Goal: Task Accomplishment & Management: Manage account settings

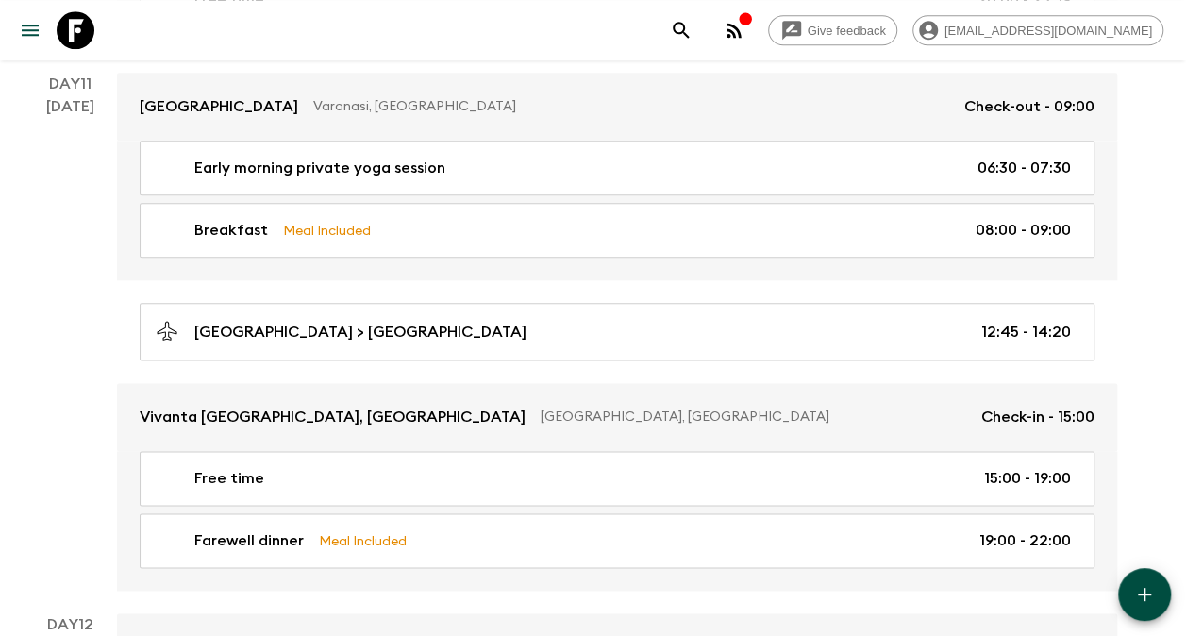
scroll to position [4589, 0]
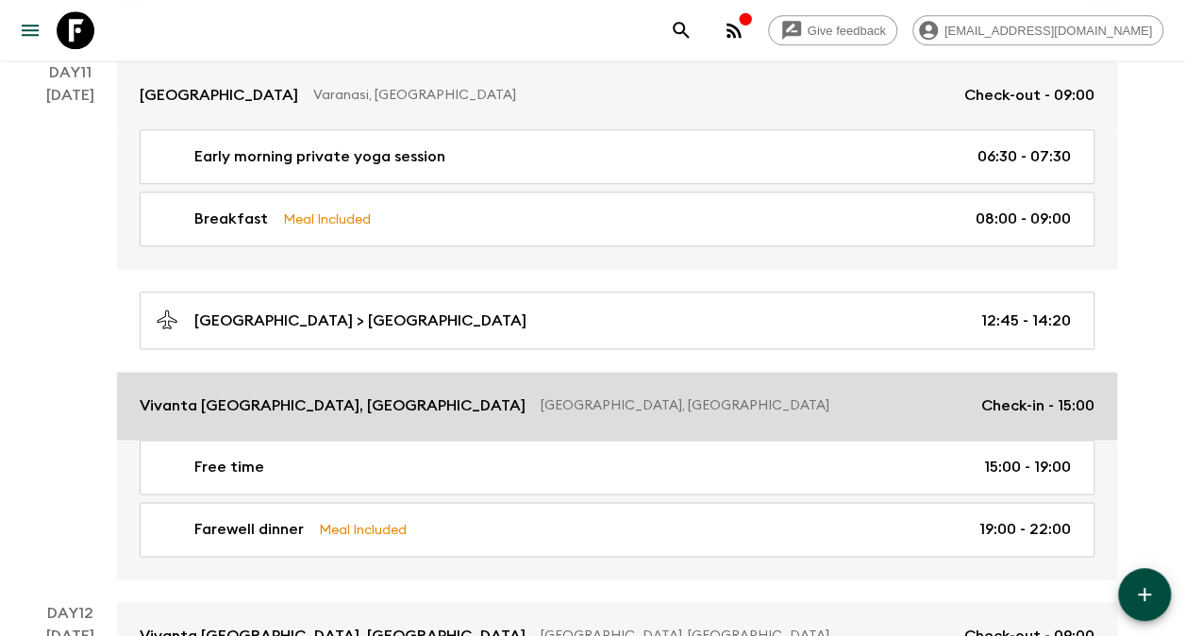
click at [247, 395] on p "Vivanta [GEOGRAPHIC_DATA], [GEOGRAPHIC_DATA]" at bounding box center [333, 406] width 386 height 23
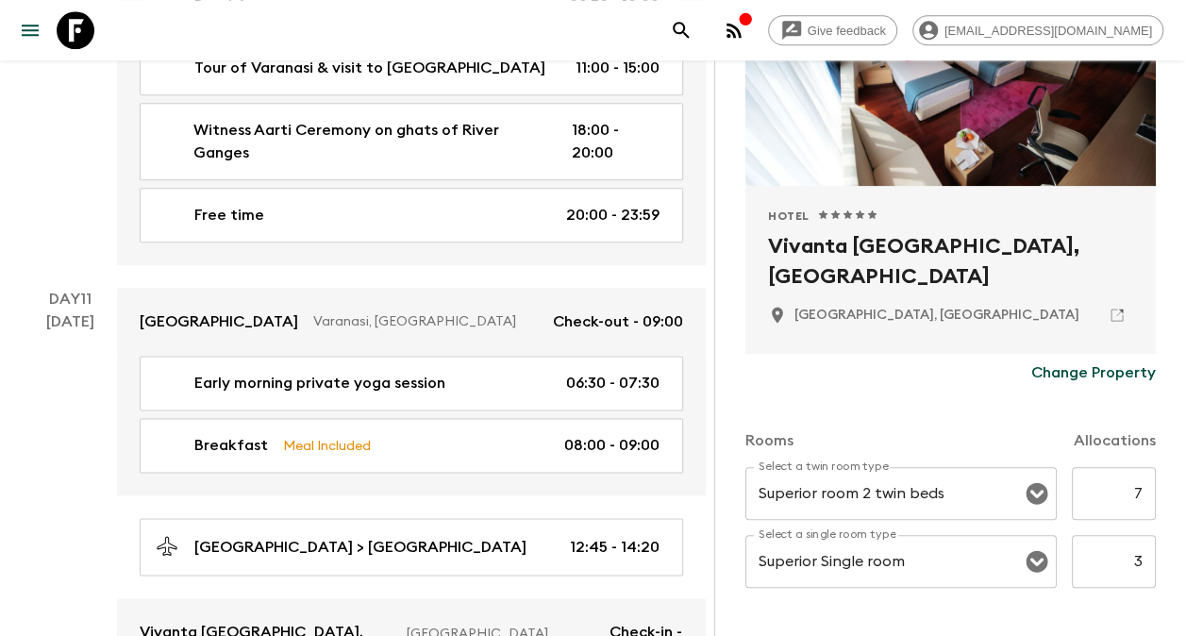
scroll to position [264, 0]
click at [1091, 370] on p "Change Property" at bounding box center [1094, 372] width 125 height 23
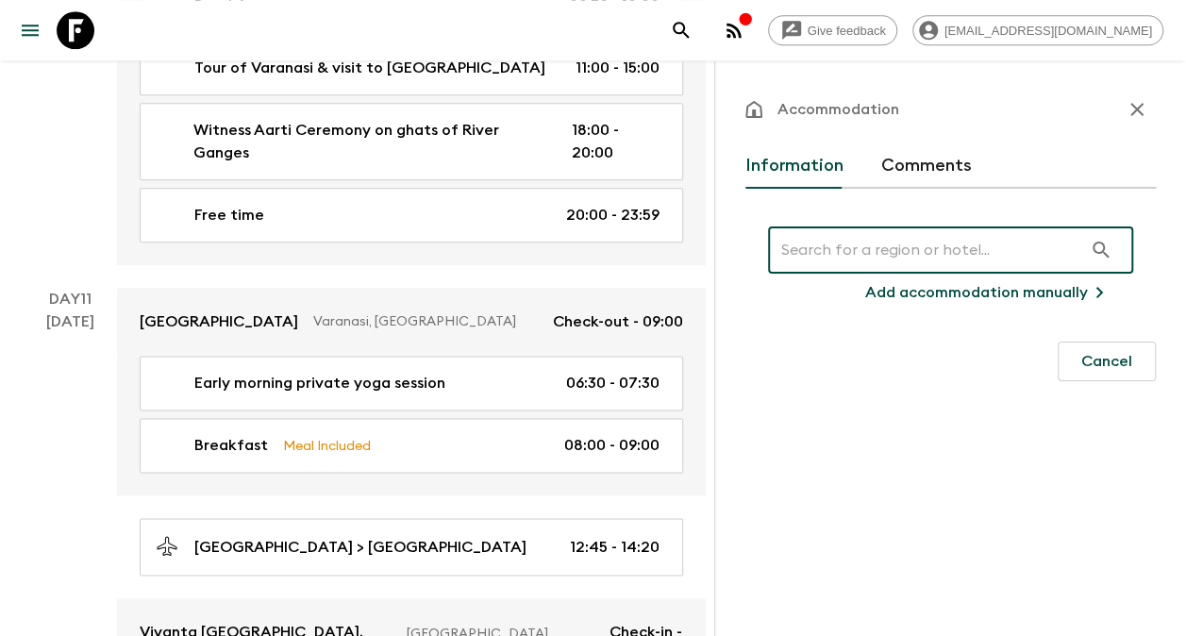
scroll to position [0, 0]
click at [901, 257] on input "text" at bounding box center [925, 250] width 314 height 53
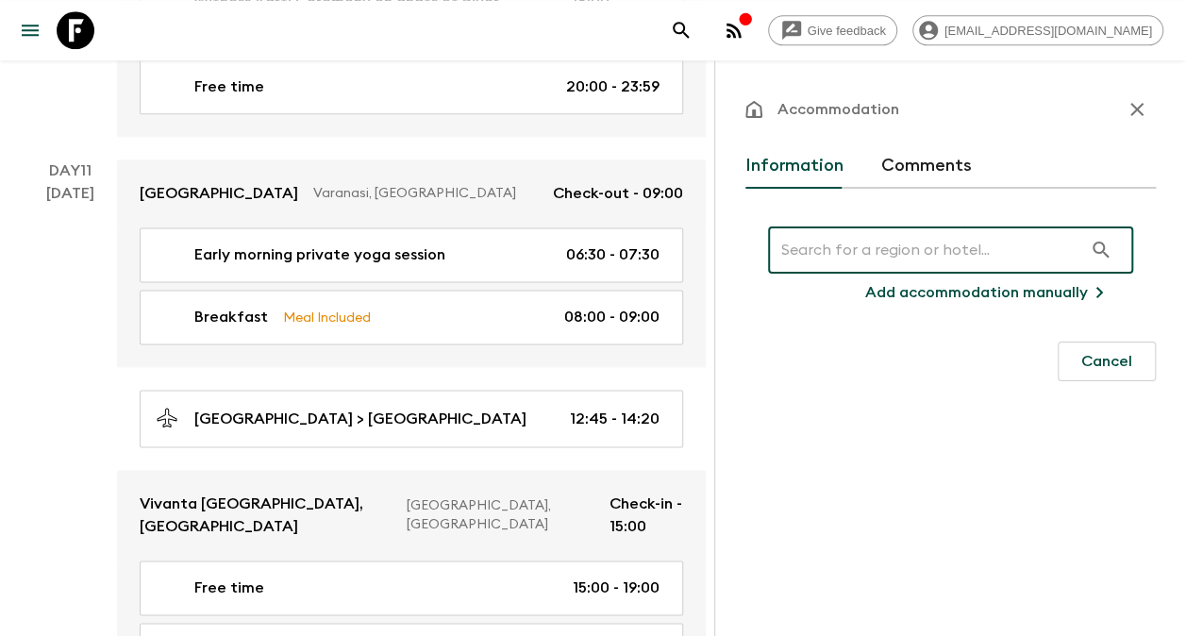
scroll to position [4866, 0]
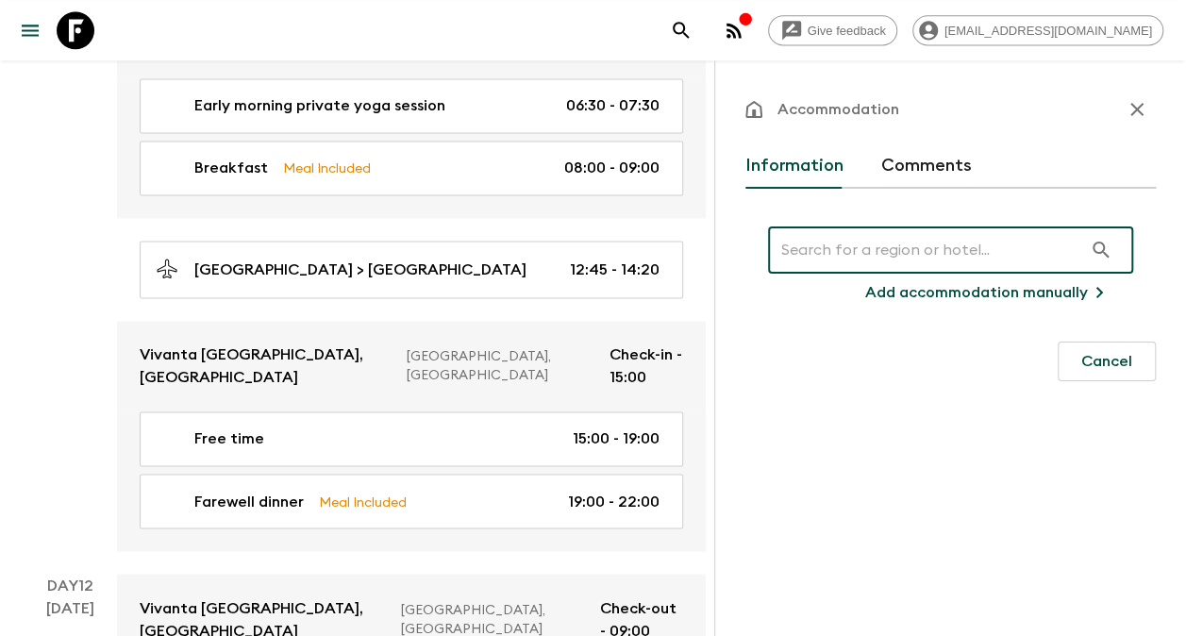
click at [893, 256] on input "text" at bounding box center [925, 250] width 314 height 53
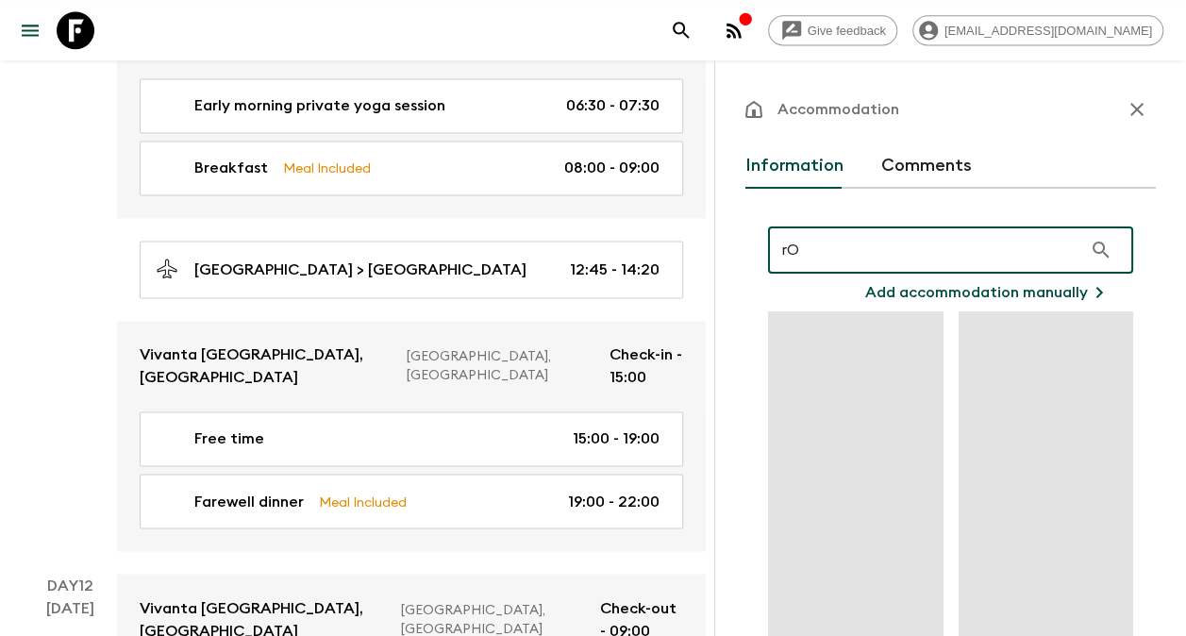
type input "r"
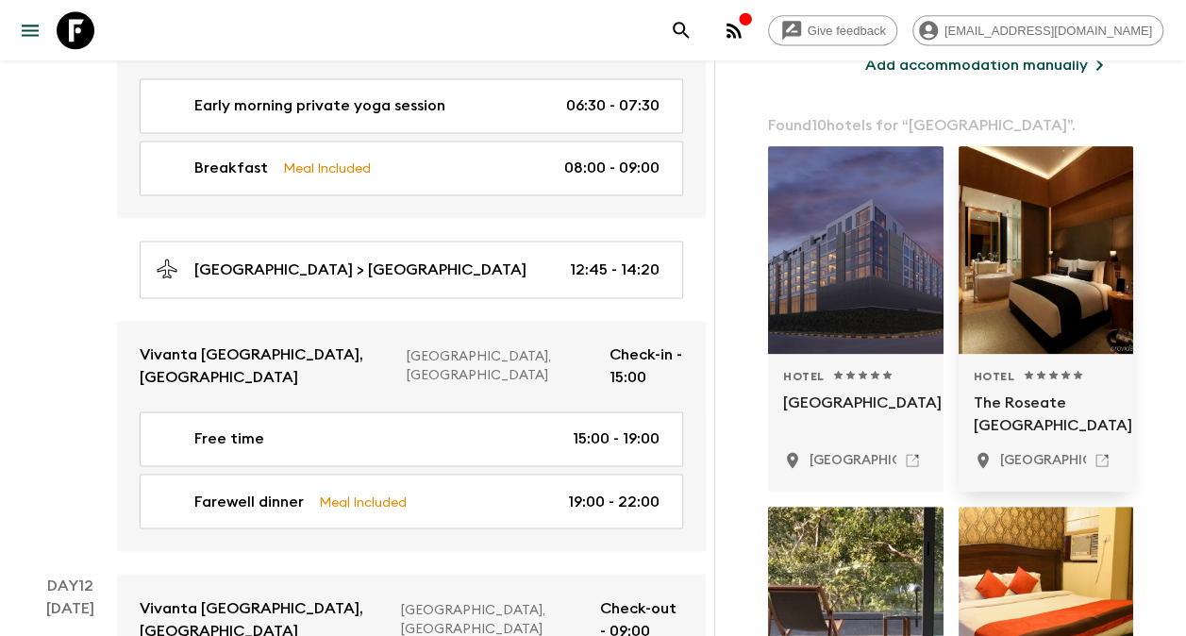
scroll to position [229, 0]
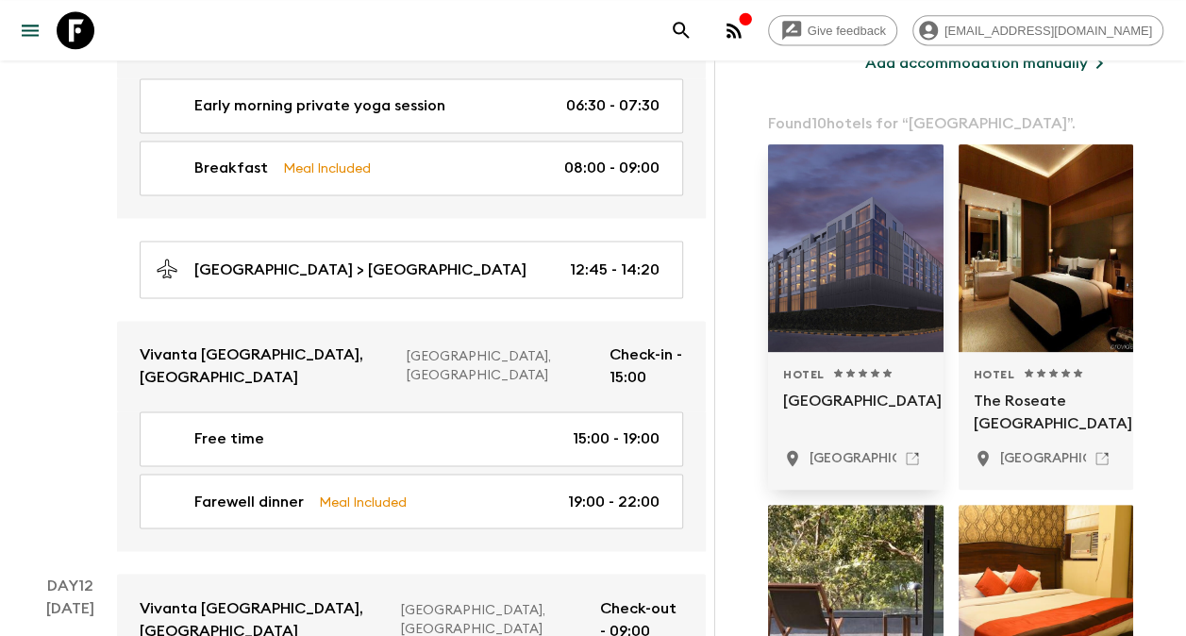
type input "[GEOGRAPHIC_DATA]"
click at [885, 260] on div at bounding box center [856, 248] width 176 height 208
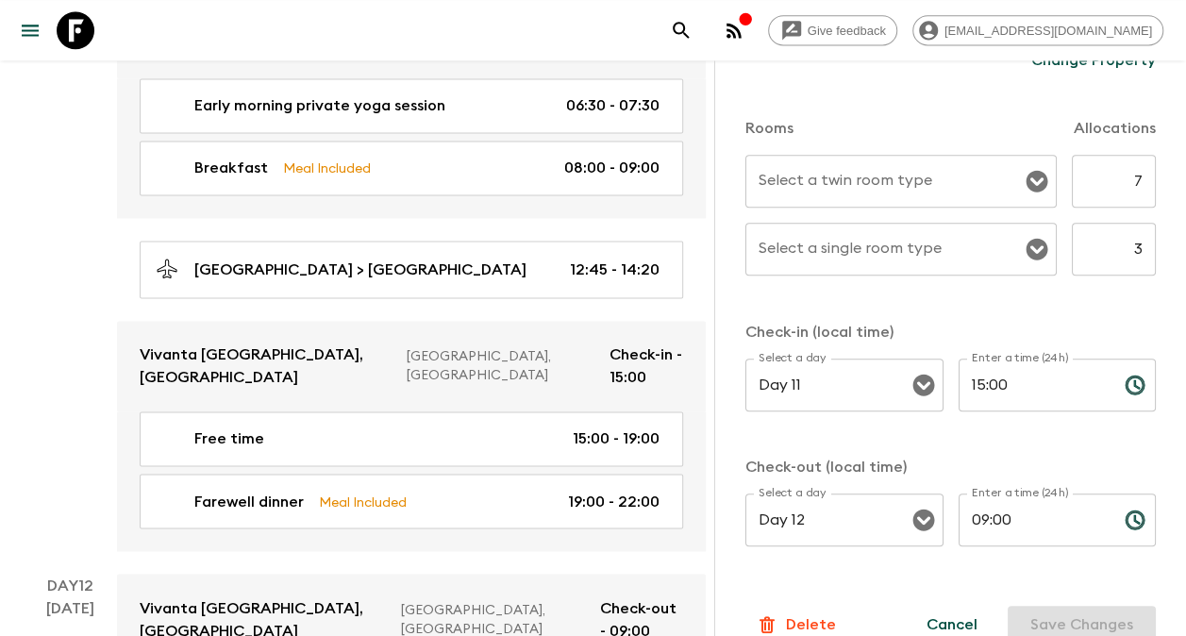
scroll to position [606, 0]
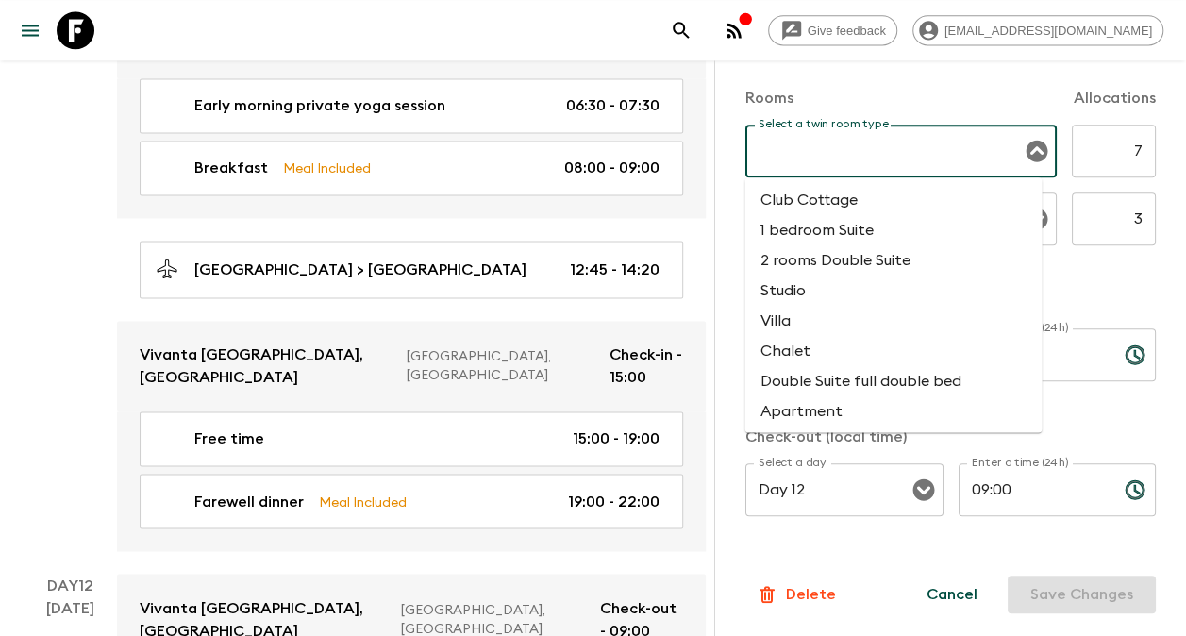
click at [881, 150] on input "Select a twin room type" at bounding box center [887, 151] width 266 height 36
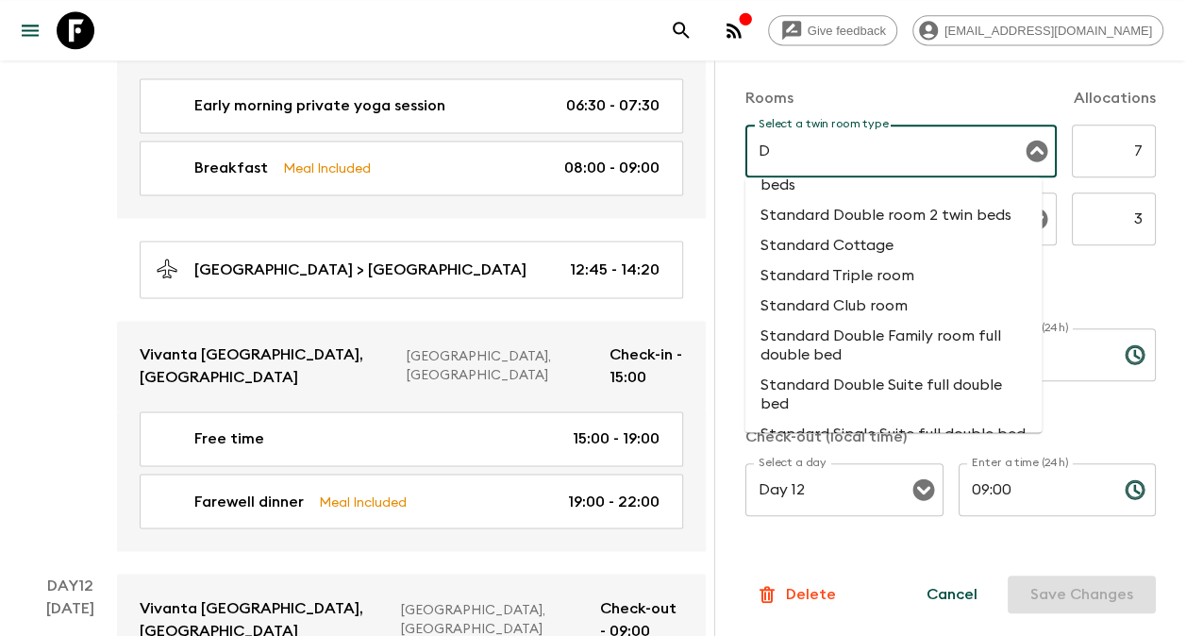
scroll to position [0, 0]
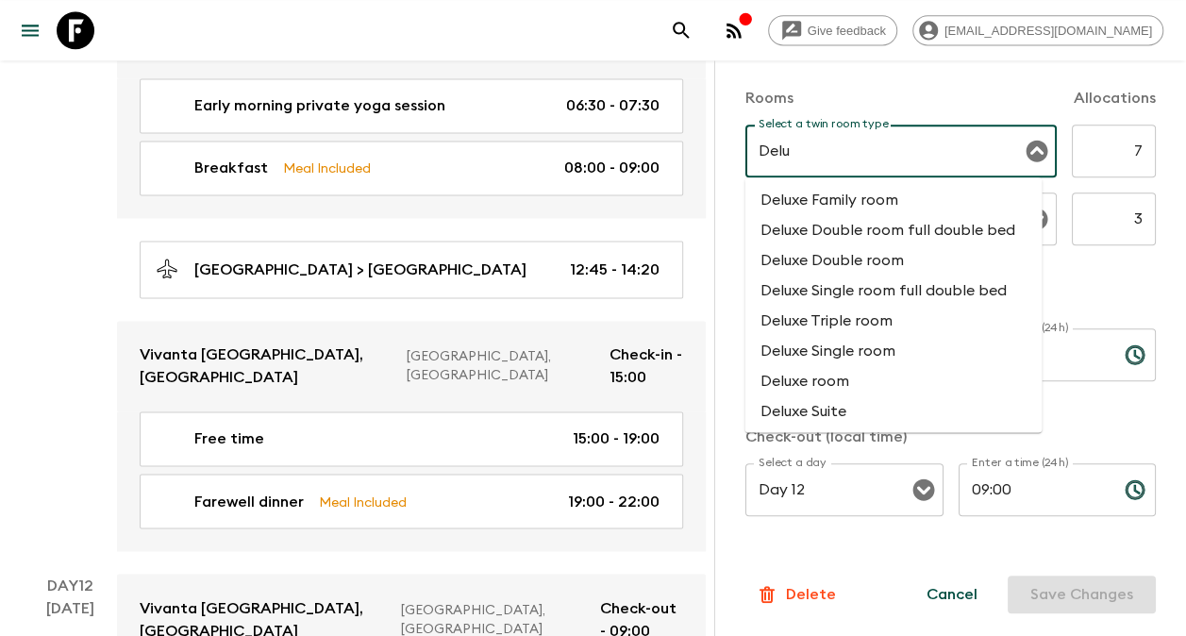
click at [862, 276] on li "Deluxe Double room" at bounding box center [893, 260] width 297 height 30
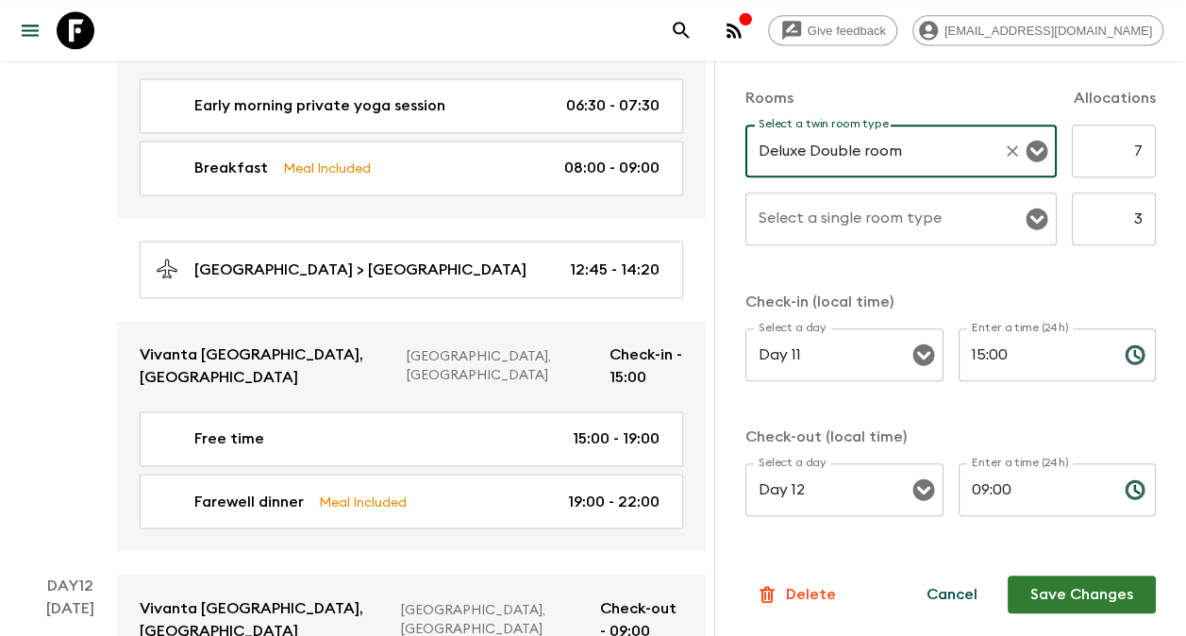
click at [1008, 219] on div "Select a single room type" at bounding box center [901, 219] width 311 height 53
type input "Deluxe Double room"
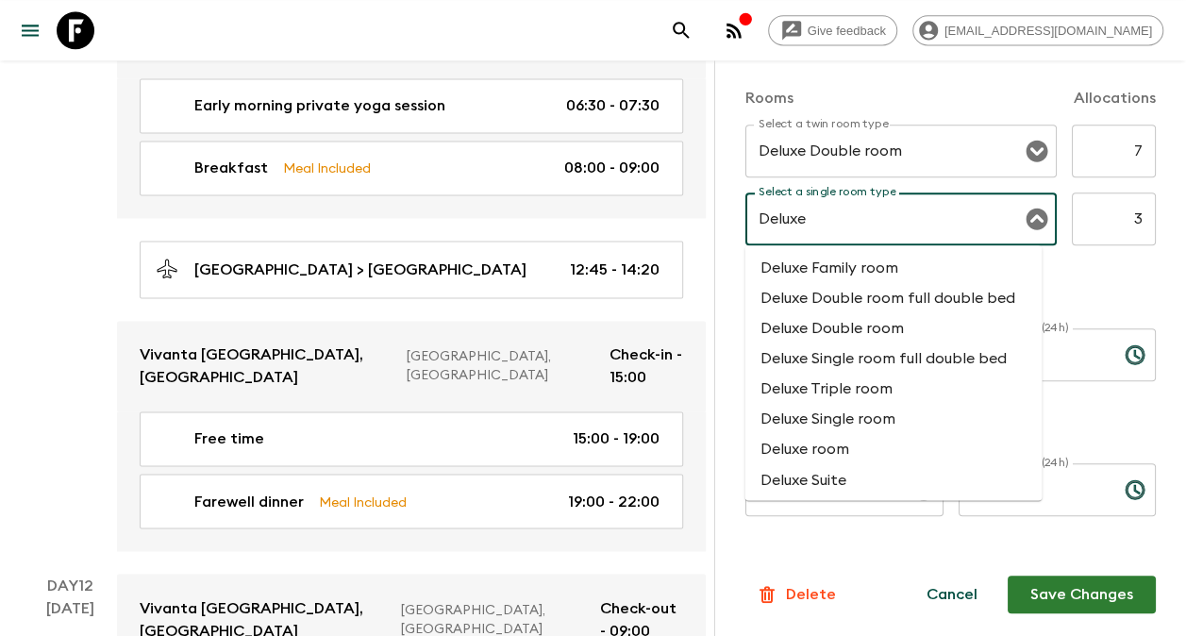
click at [918, 374] on li "Deluxe Single room full double bed" at bounding box center [893, 359] width 297 height 30
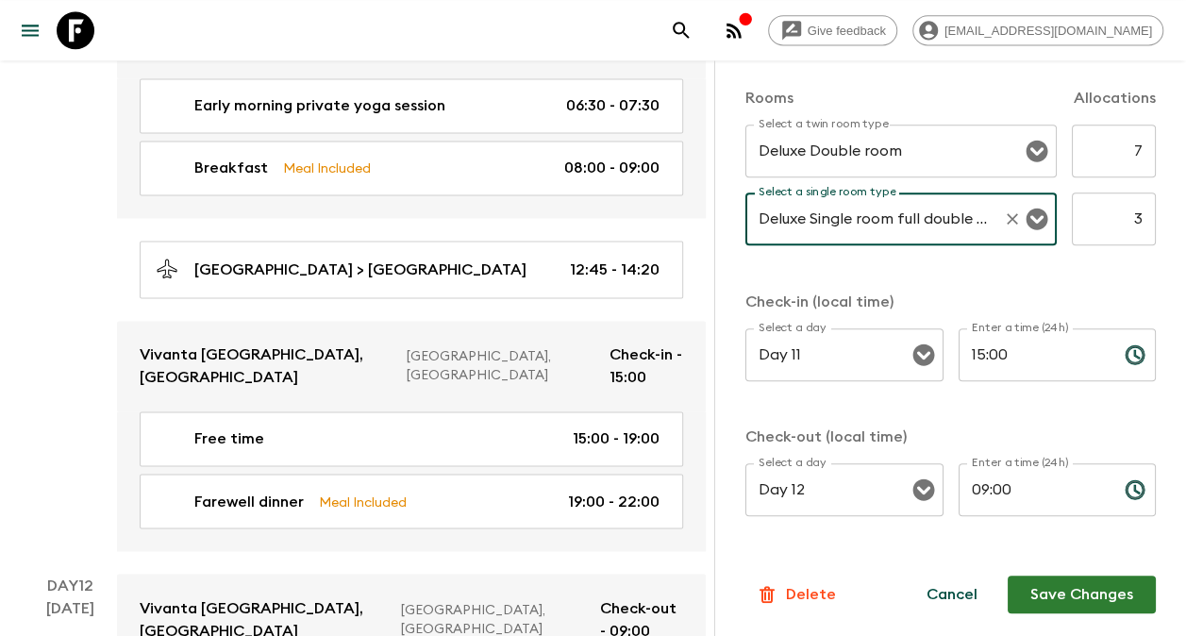
type input "Deluxe Single room full double bed"
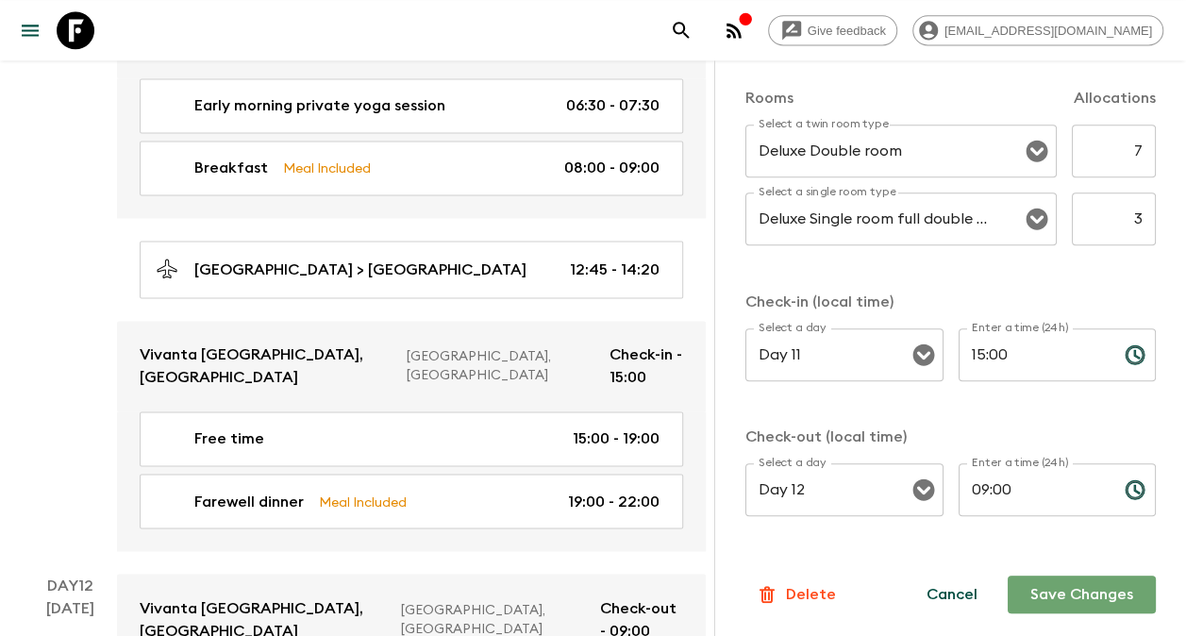
click at [1070, 597] on button "Save Changes" at bounding box center [1082, 595] width 148 height 38
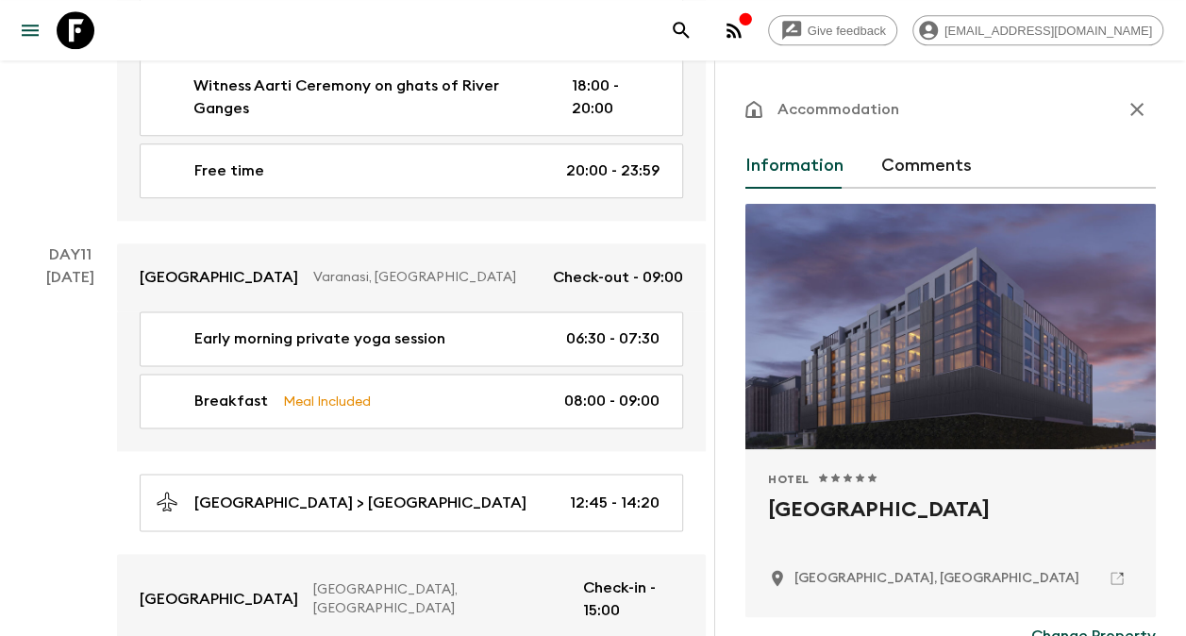
scroll to position [4394, 0]
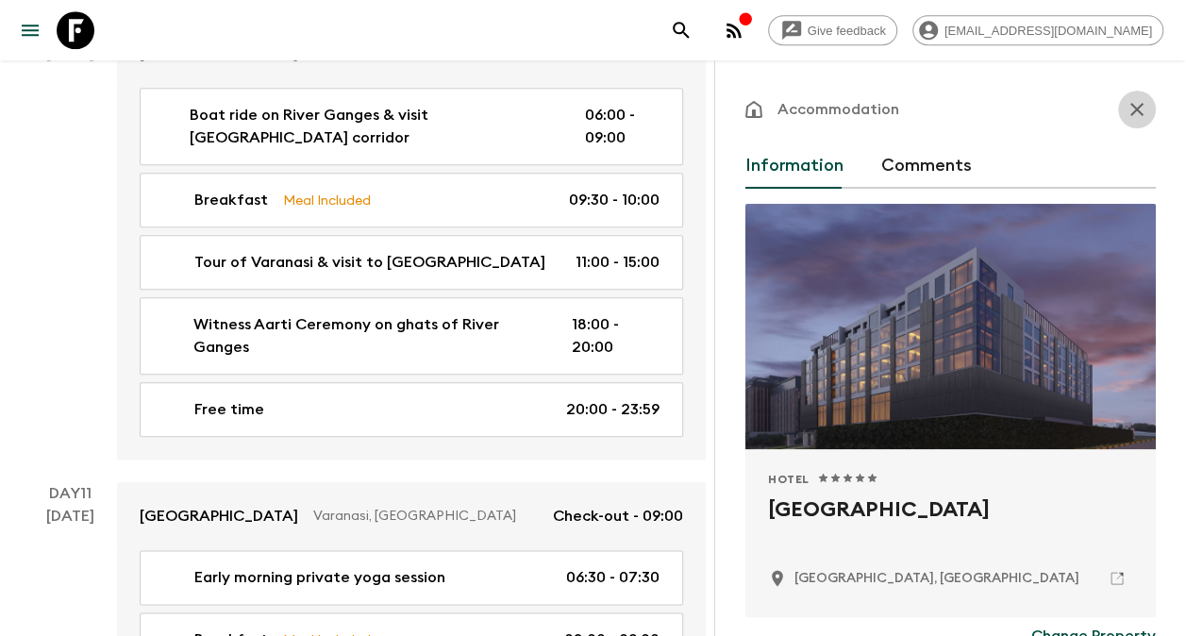
click at [1126, 109] on icon "button" at bounding box center [1137, 109] width 23 height 23
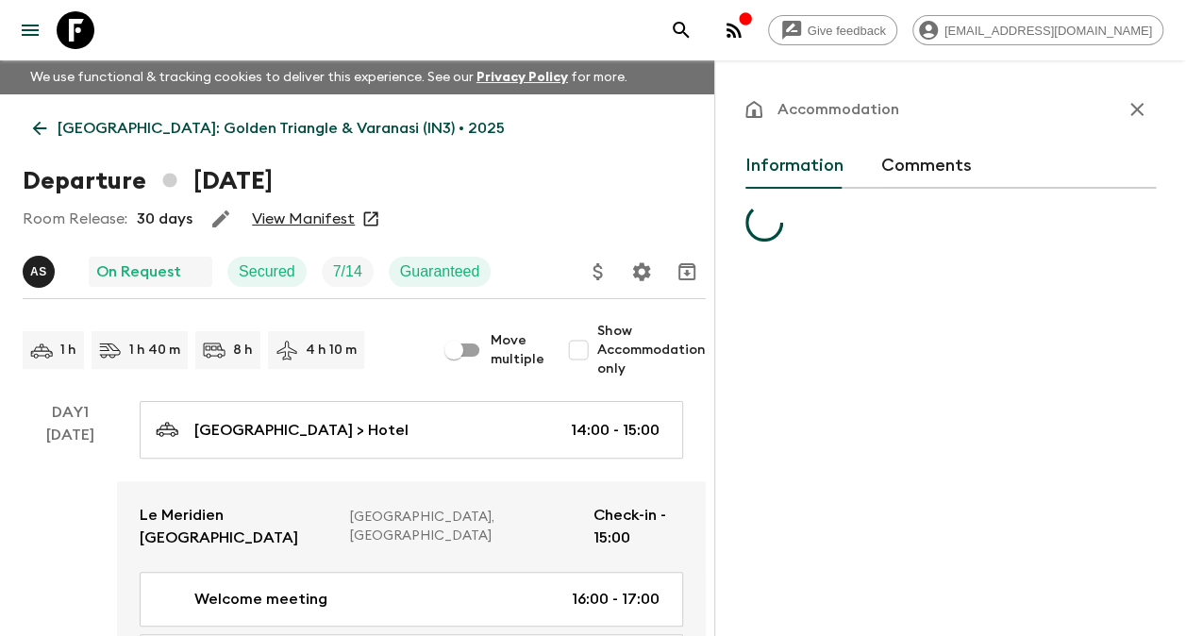
scroll to position [4394, 0]
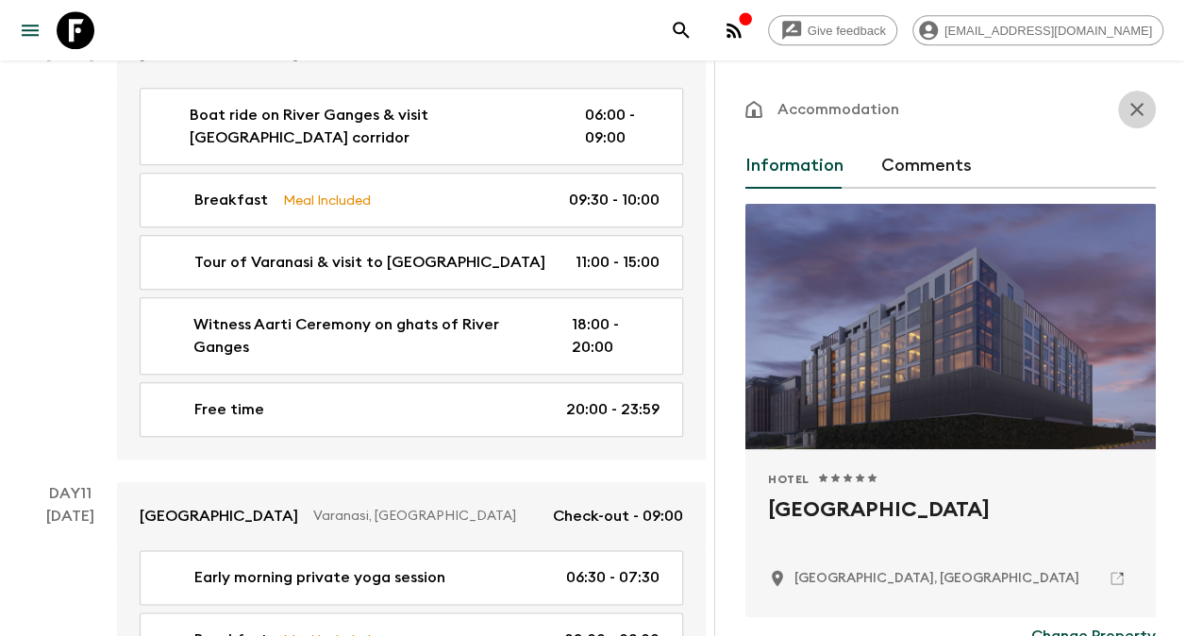
click at [1128, 108] on icon "button" at bounding box center [1137, 109] width 23 height 23
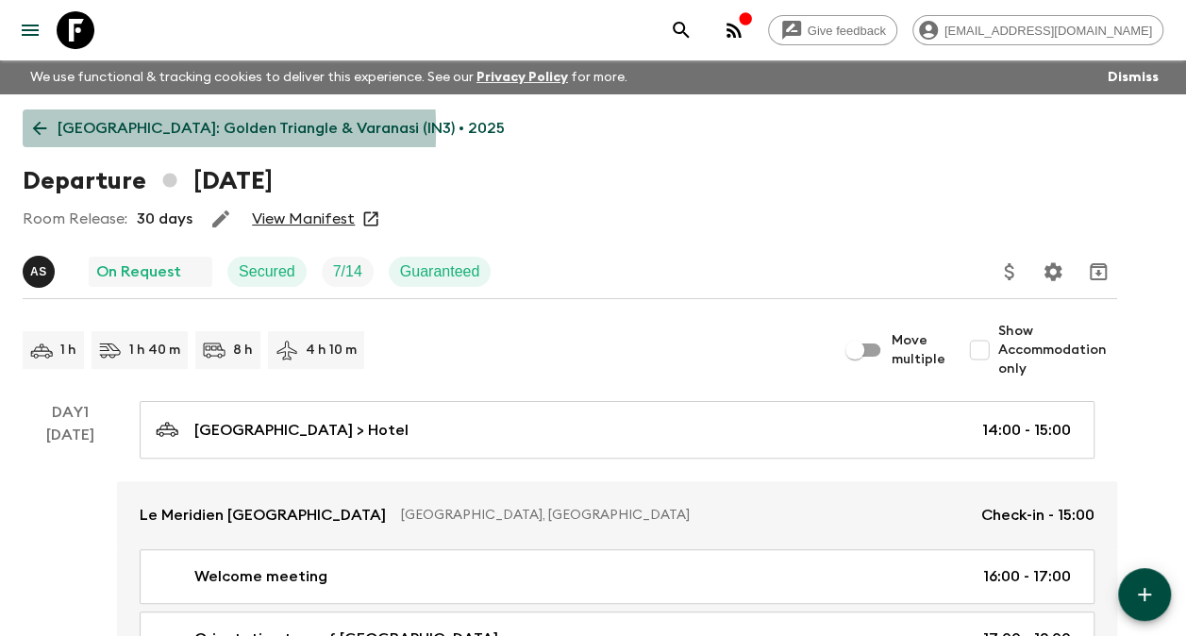
click at [51, 130] on link "[GEOGRAPHIC_DATA]: Golden Triangle & Varanasi (IN3) • 2025" at bounding box center [269, 128] width 493 height 38
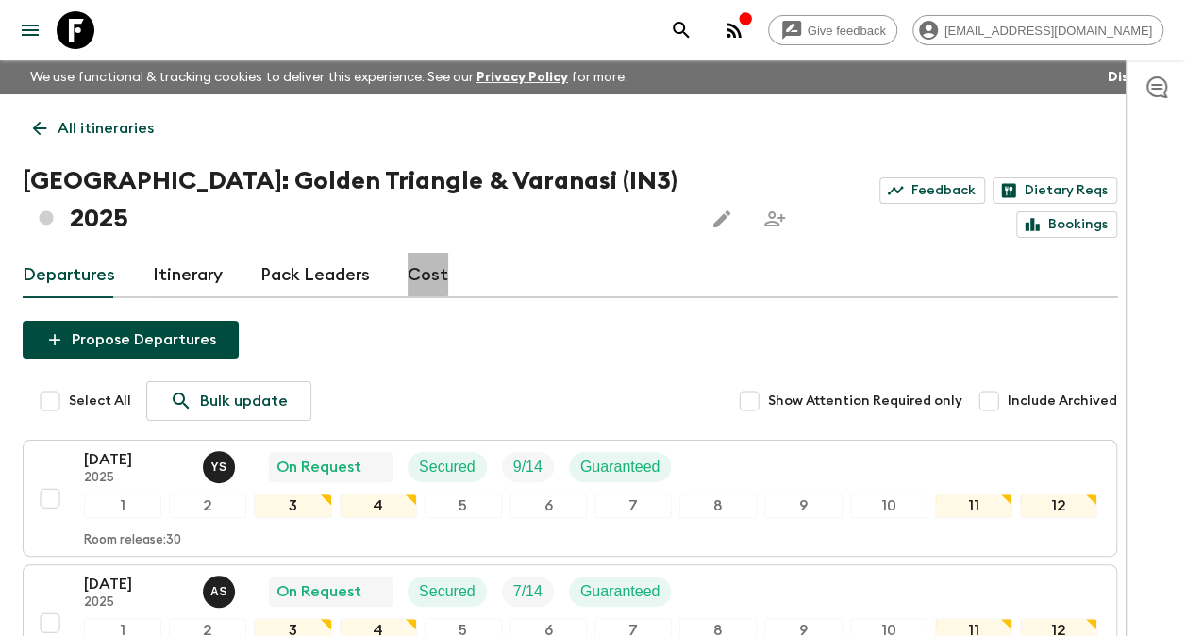
click at [419, 253] on link "Cost" at bounding box center [428, 275] width 41 height 45
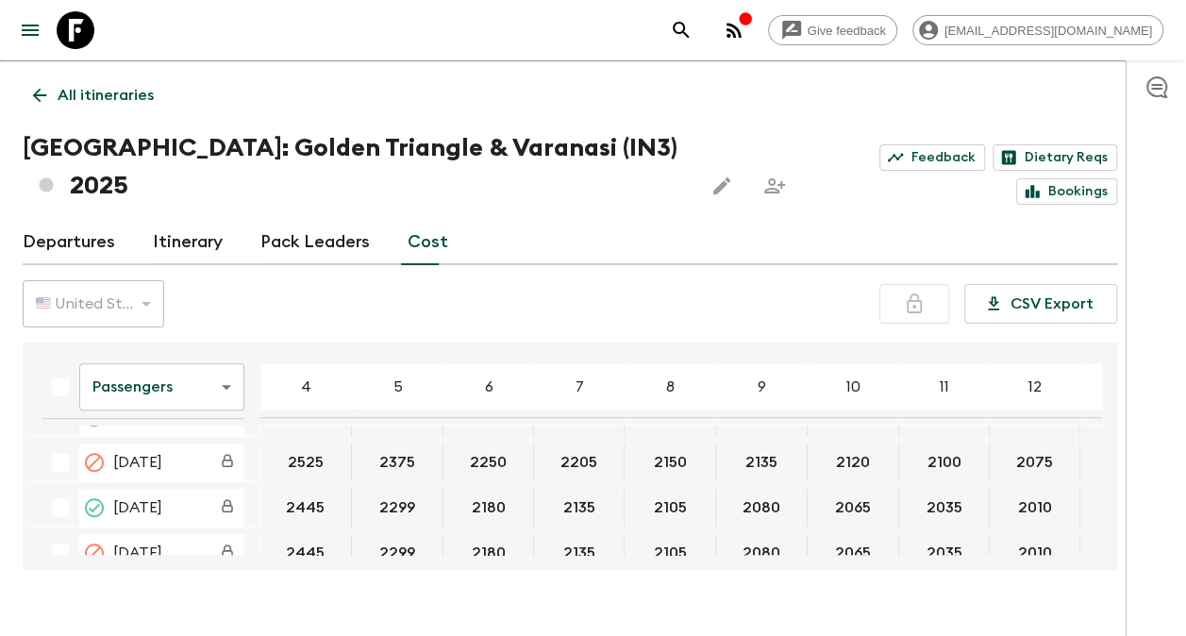
scroll to position [677, 0]
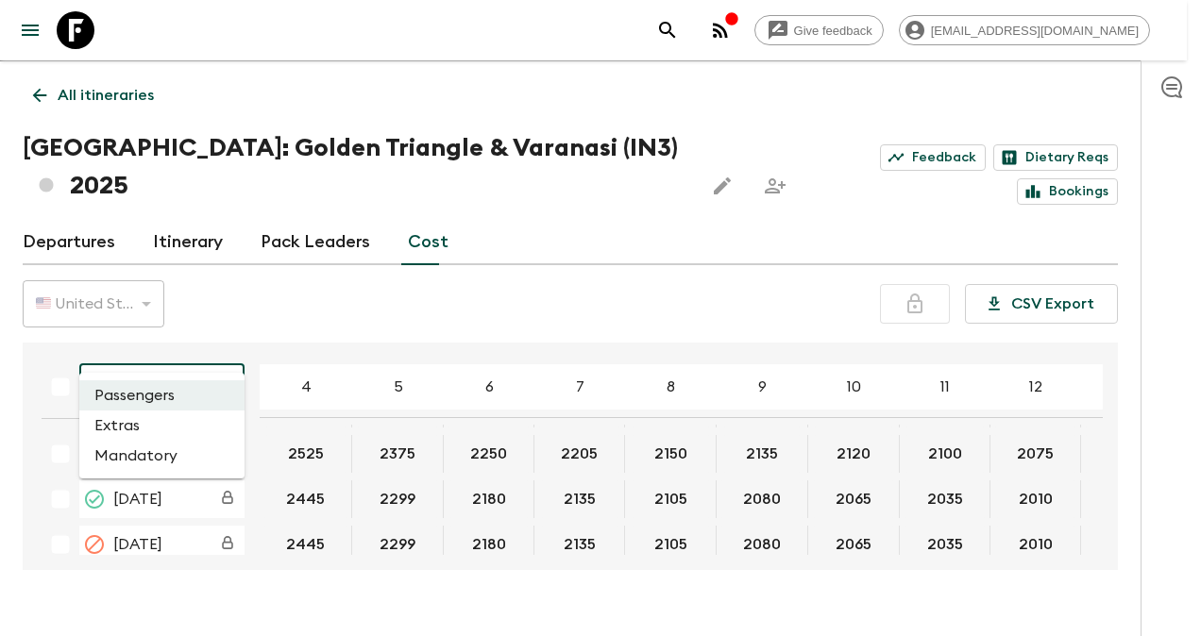
click at [227, 347] on body "Give feedback [EMAIL_ADDRESS][DOMAIN_NAME] We use functional & tracking cookies…" at bounding box center [600, 320] width 1201 height 707
click at [168, 423] on li "Extras" at bounding box center [161, 426] width 165 height 30
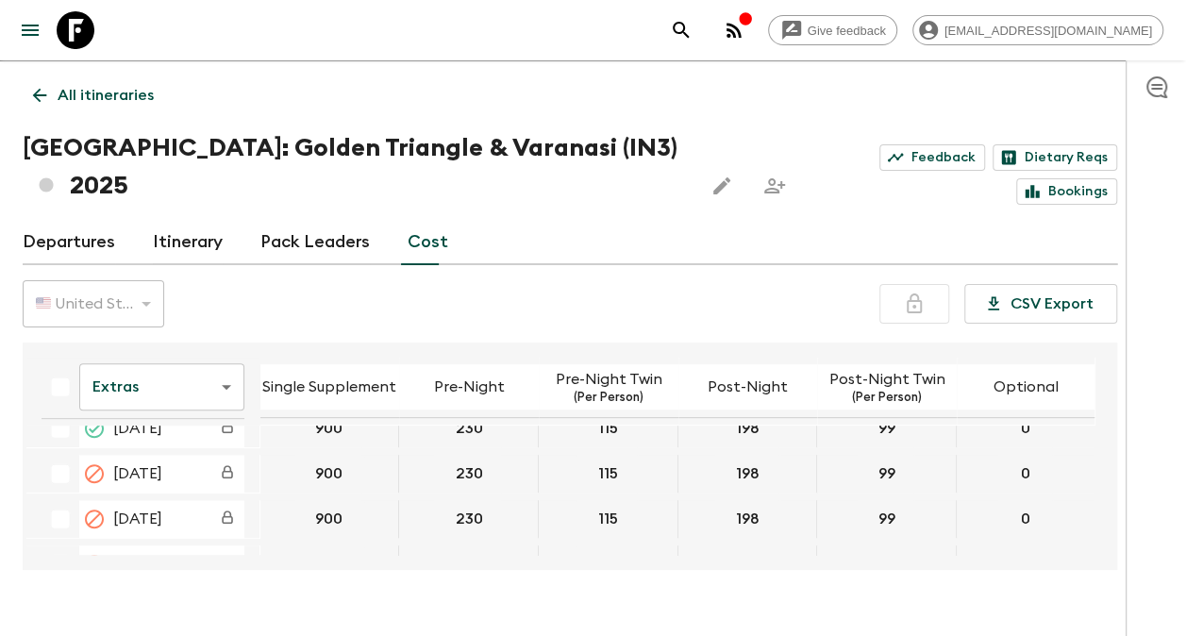
scroll to position [661, 0]
click at [1104, 438] on div "Extras extrasCost ​ Single Supplement Pre-Night Pre-Night Twin (Per Person) Pos…" at bounding box center [570, 456] width 1095 height 227
click at [222, 354] on body "Give feedback [EMAIL_ADDRESS][DOMAIN_NAME] We use functional & tracking cookies…" at bounding box center [593, 320] width 1186 height 707
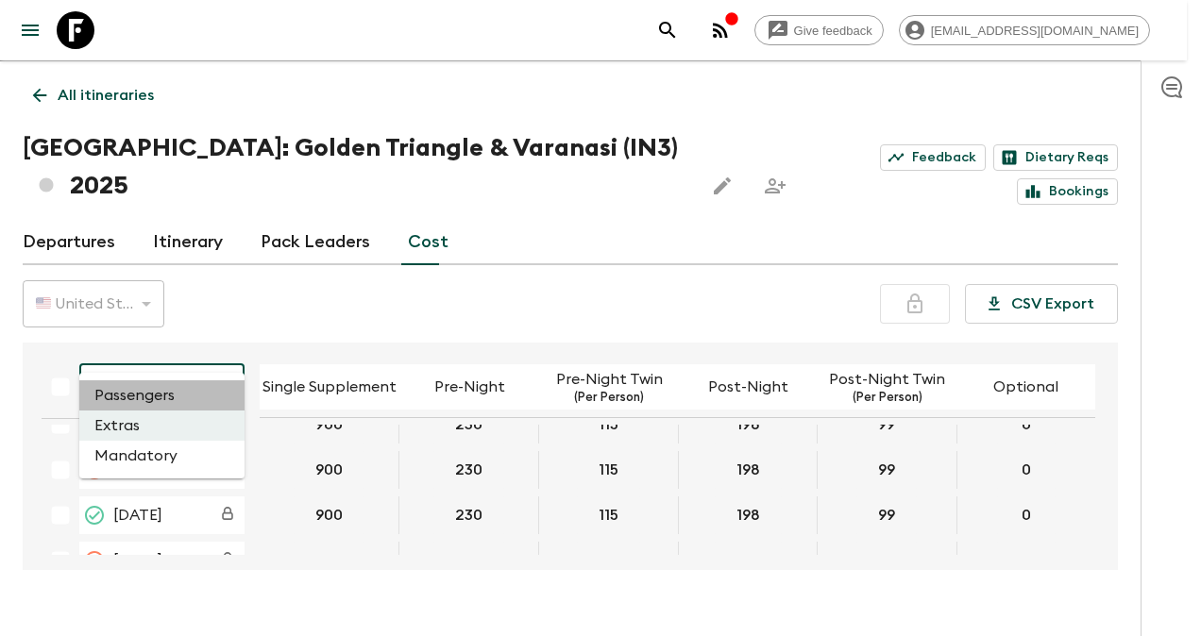
click at [150, 395] on li "Passengers" at bounding box center [161, 395] width 165 height 30
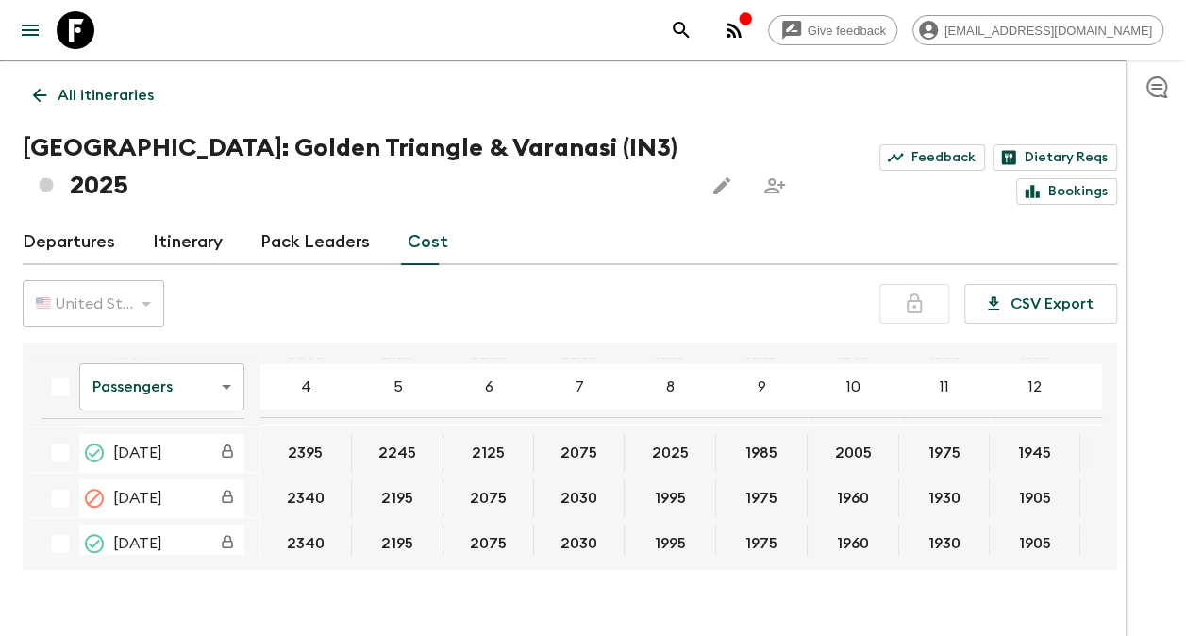
scroll to position [283, 0]
